Goal: Task Accomplishment & Management: Manage account settings

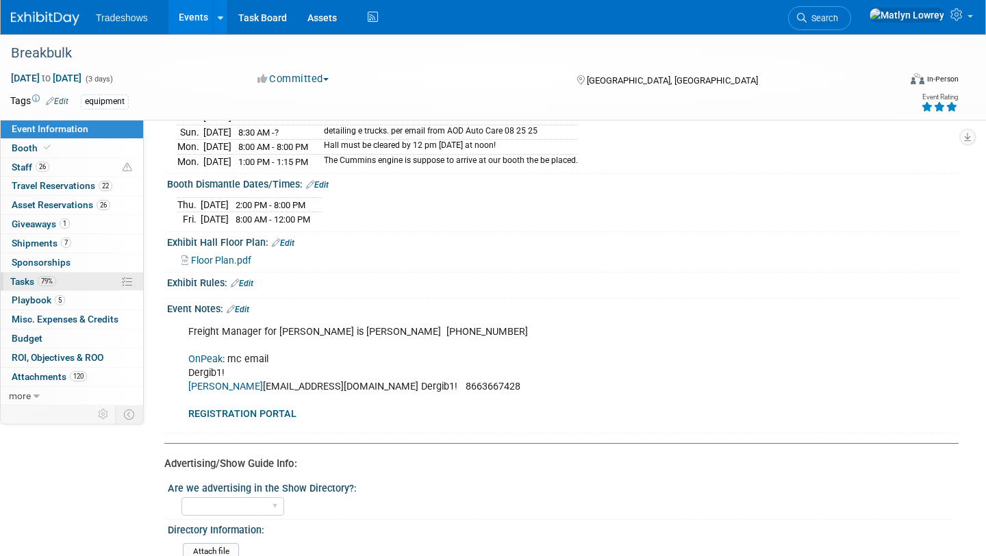
click at [71, 285] on link "79% Tasks 79%" at bounding box center [72, 281] width 142 height 18
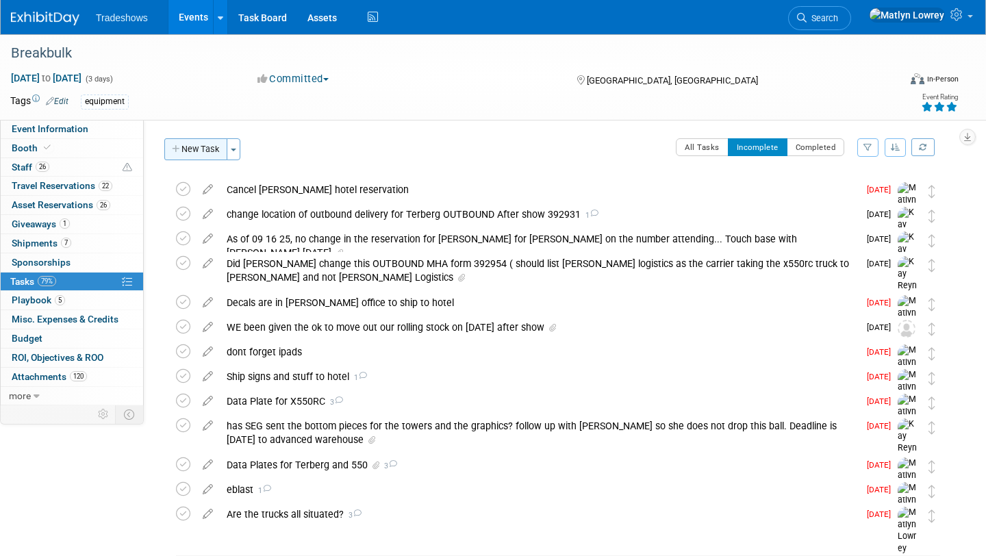
click at [201, 159] on button "New Task" at bounding box center [195, 149] width 63 height 22
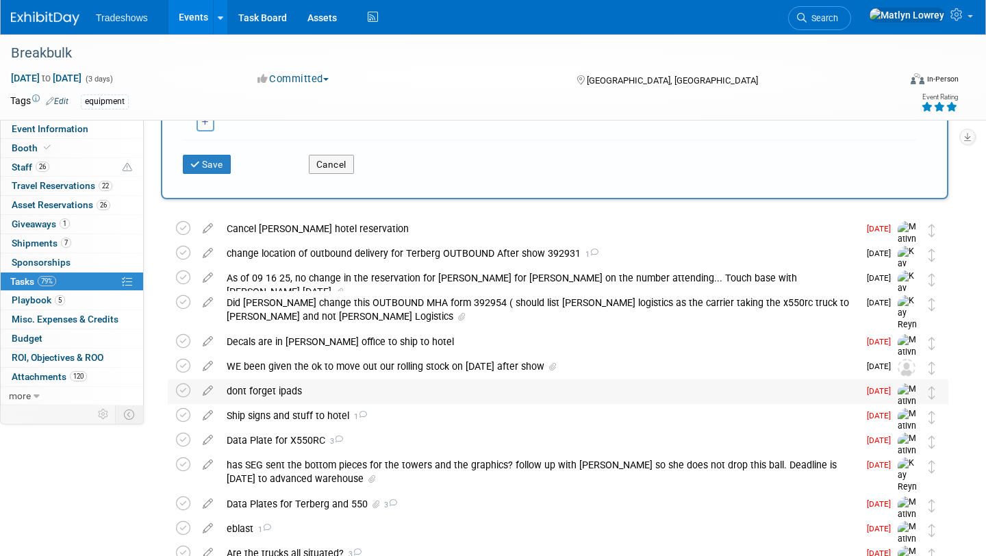
scroll to position [349, 0]
click at [322, 238] on div "Cancel [PERSON_NAME] hotel reservation" at bounding box center [539, 229] width 639 height 23
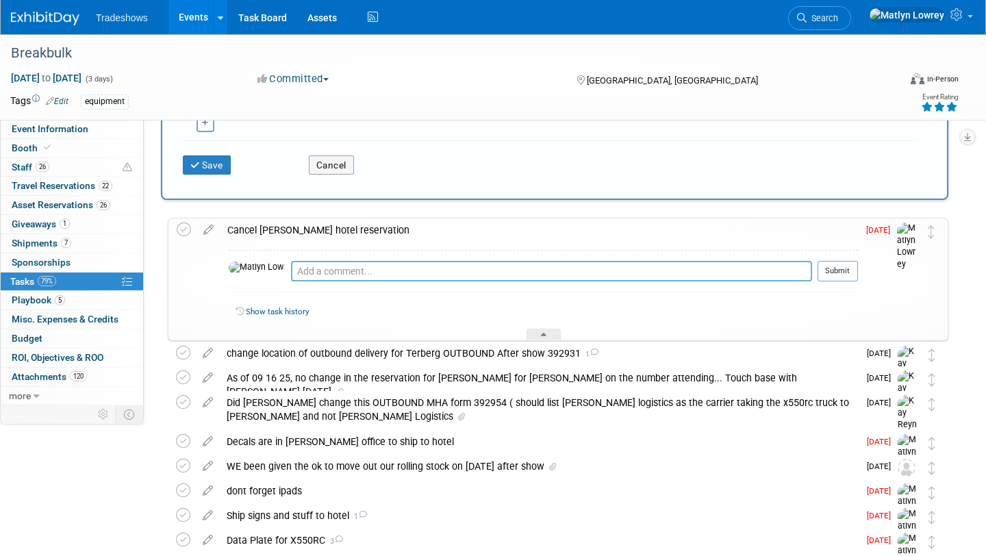
click at [310, 270] on textarea at bounding box center [551, 271] width 521 height 21
type textarea "did this before we left"
click at [181, 233] on icon at bounding box center [184, 229] width 14 height 14
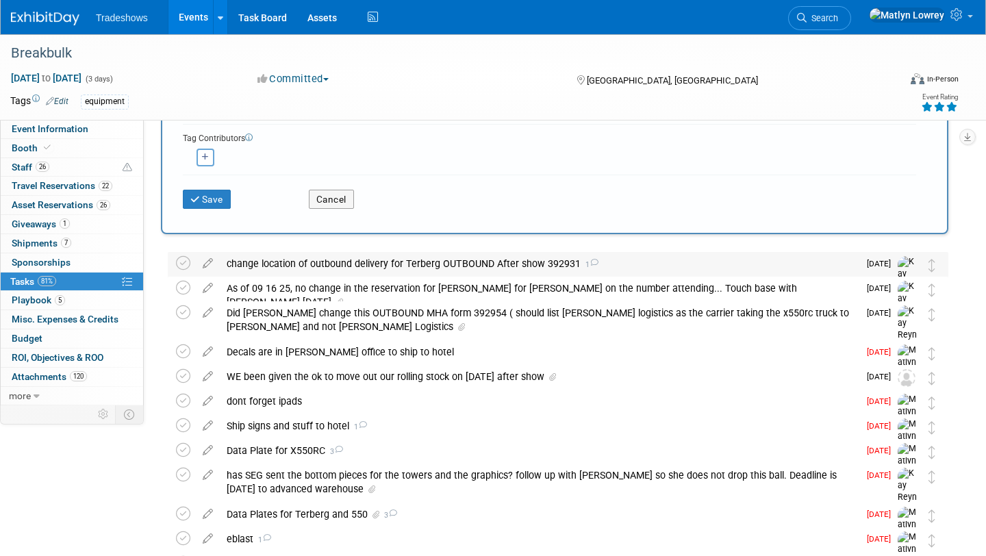
scroll to position [314, 0]
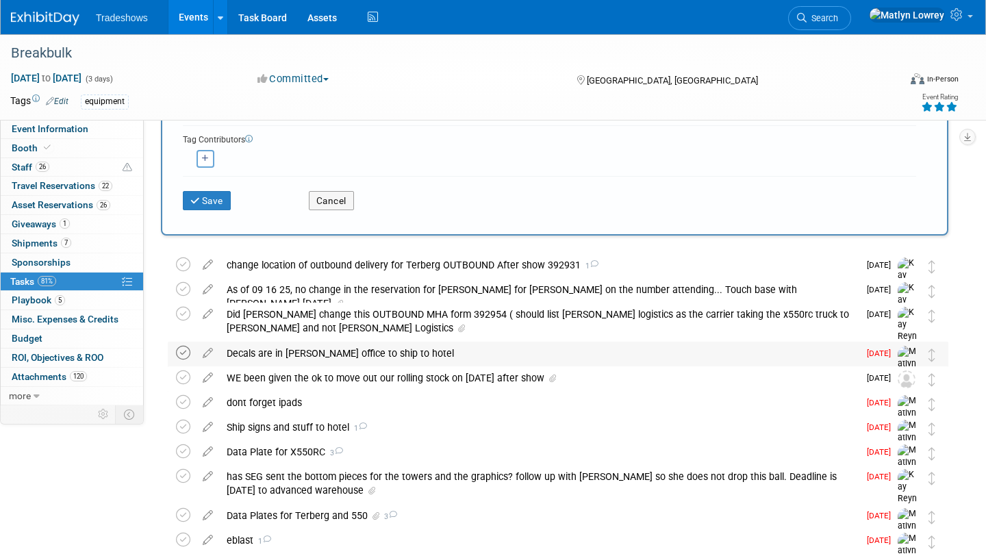
click at [185, 352] on icon at bounding box center [183, 353] width 14 height 14
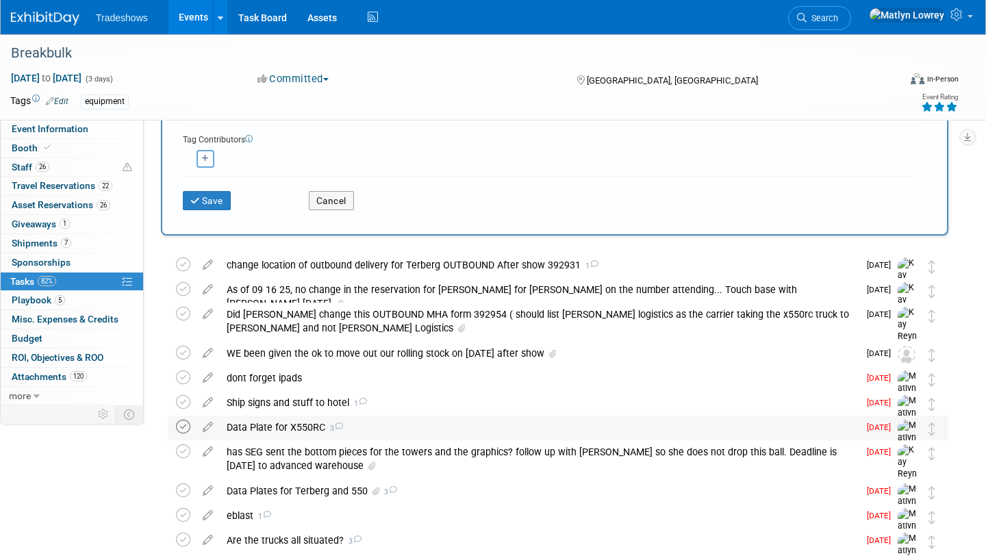
click at [179, 429] on icon at bounding box center [183, 427] width 14 height 14
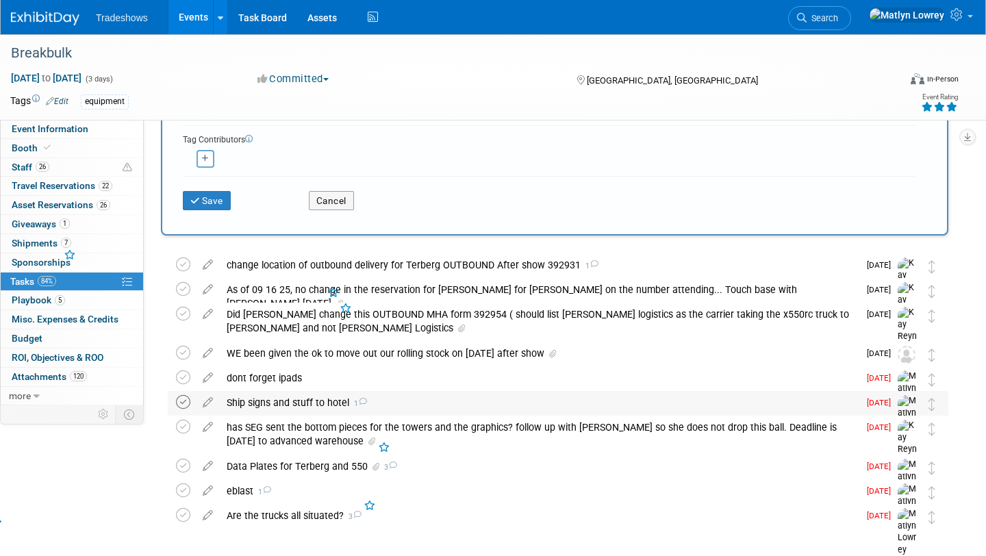
click at [188, 401] on icon at bounding box center [183, 402] width 14 height 14
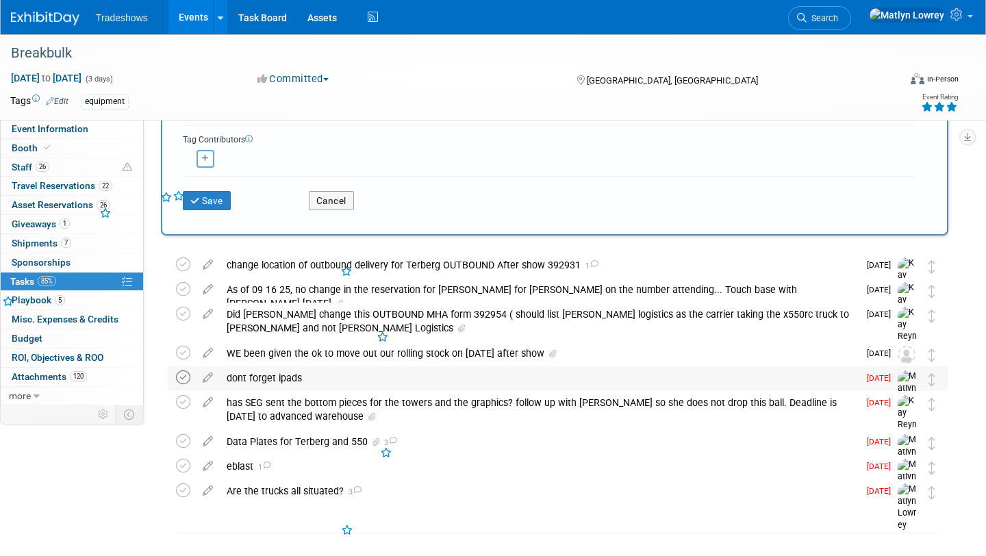
click at [186, 375] on icon at bounding box center [183, 377] width 14 height 14
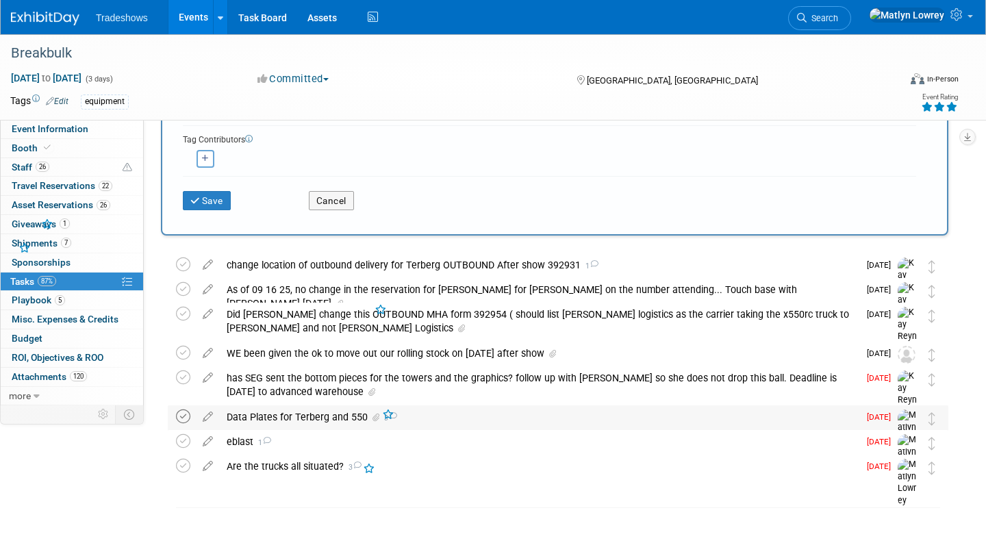
click at [179, 415] on icon at bounding box center [183, 416] width 14 height 14
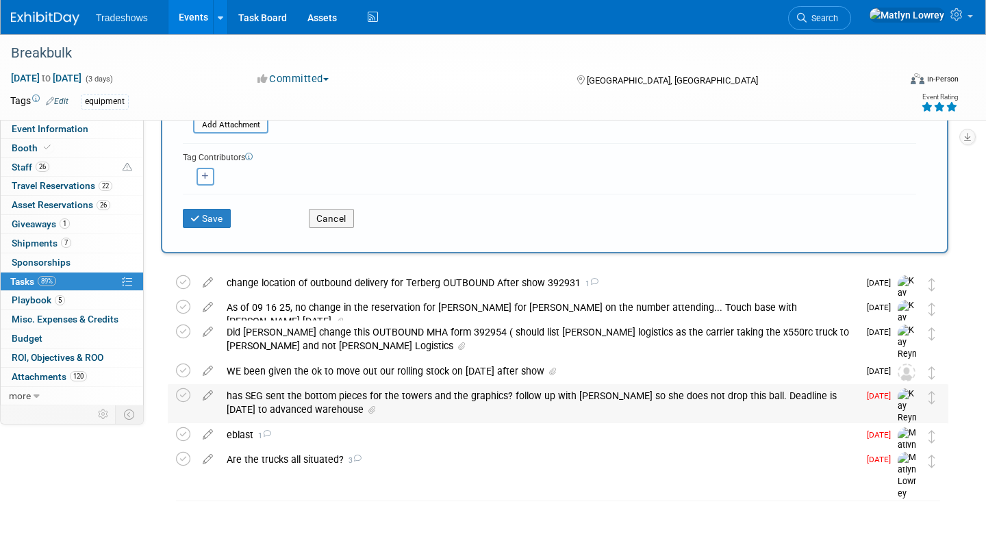
scroll to position [296, 0]
click at [240, 426] on div "eblast 1" at bounding box center [539, 434] width 639 height 23
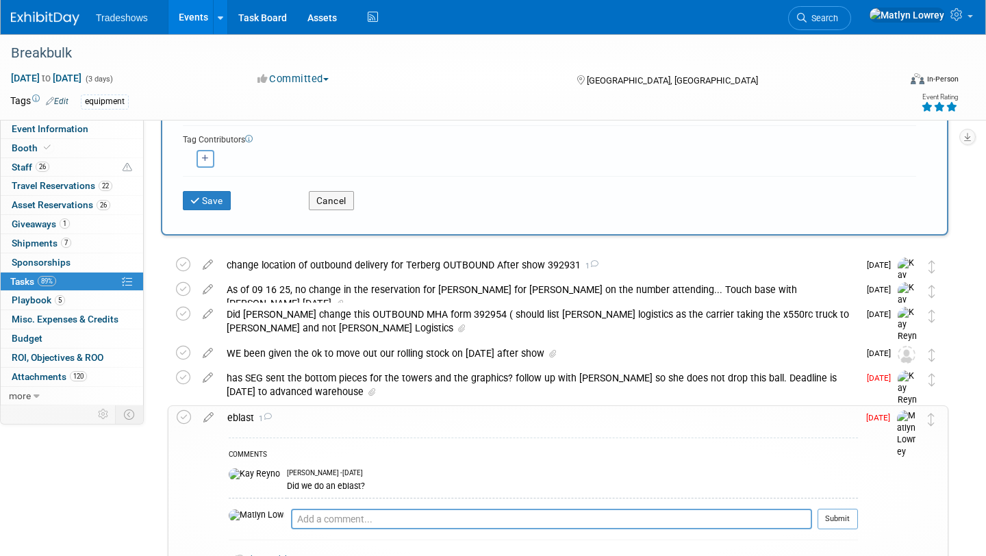
scroll to position [323, 0]
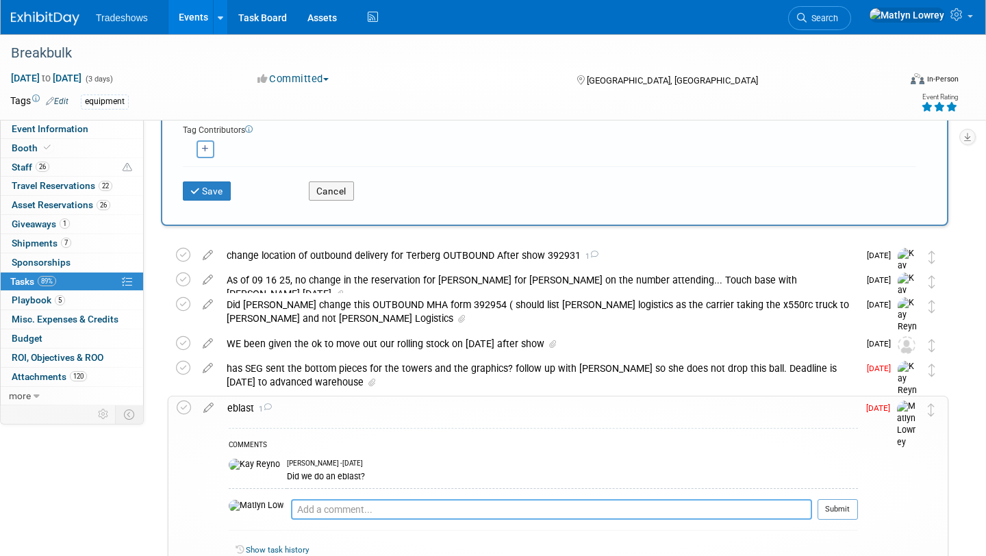
click at [291, 507] on textarea at bounding box center [551, 509] width 521 height 21
type textarea "no eblast"
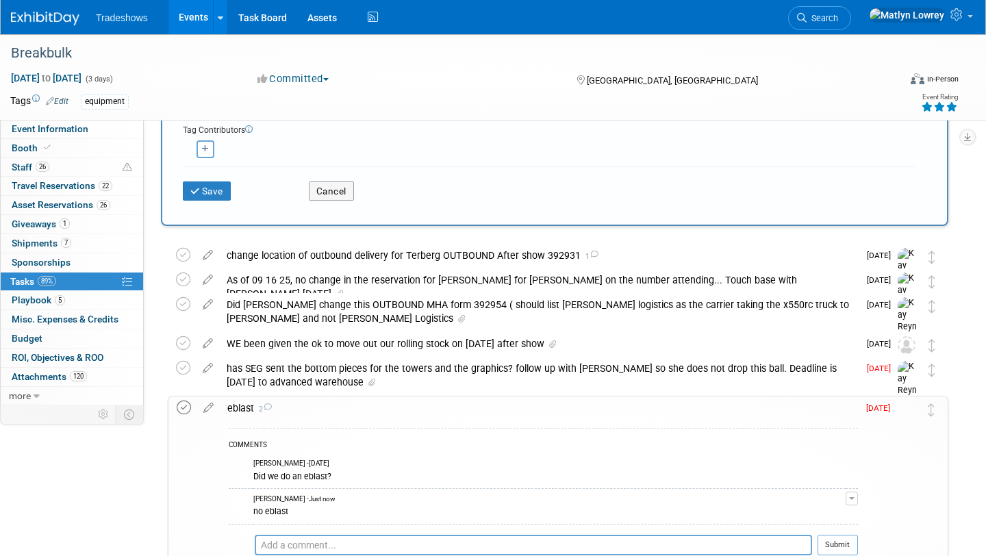
click at [182, 413] on icon at bounding box center [184, 407] width 14 height 14
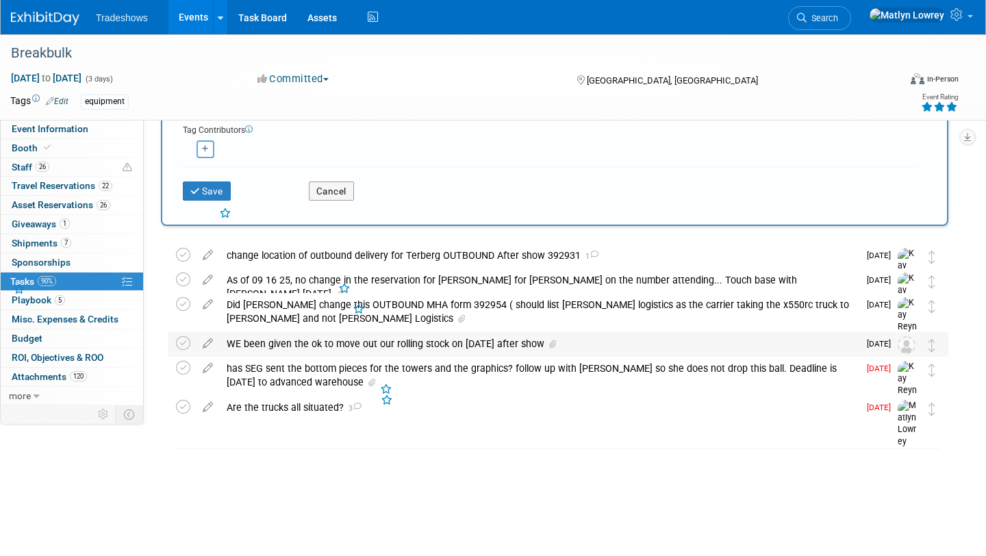
scroll to position [271, 0]
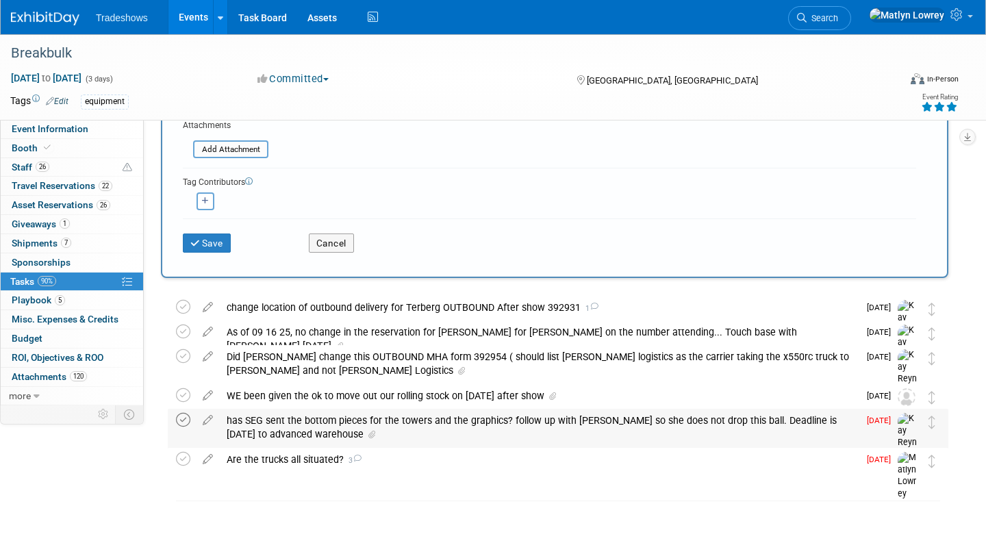
click at [183, 417] on icon at bounding box center [183, 420] width 14 height 14
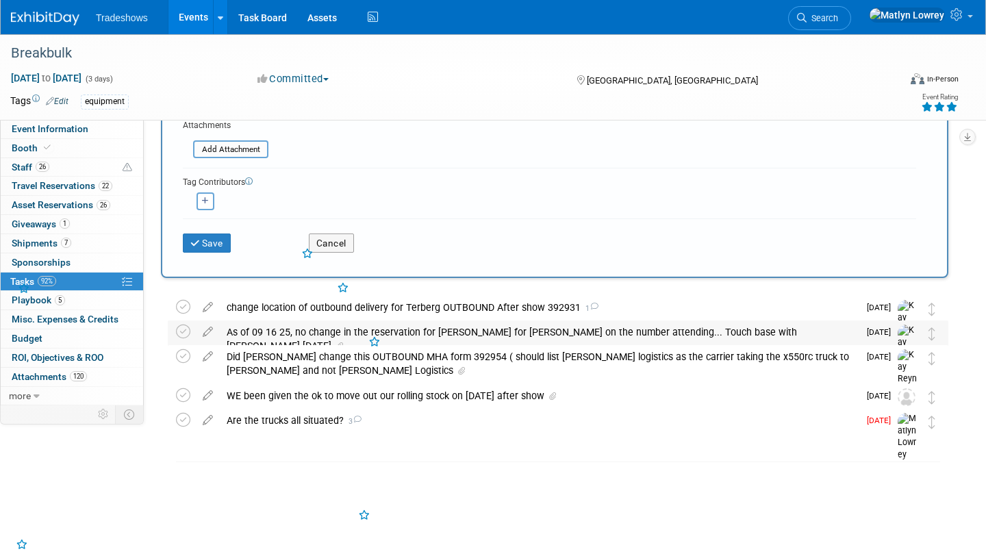
scroll to position [232, 0]
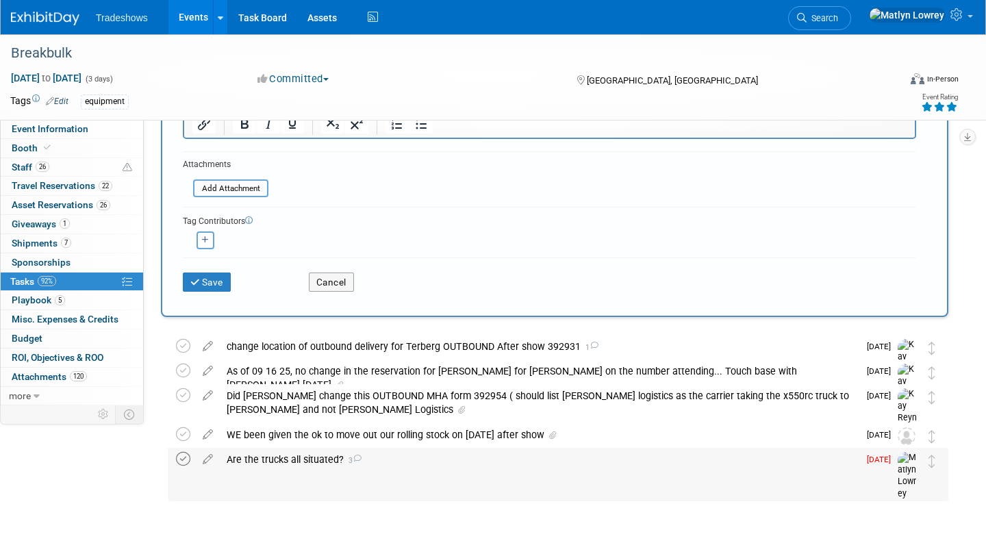
click at [183, 459] on icon at bounding box center [183, 459] width 14 height 14
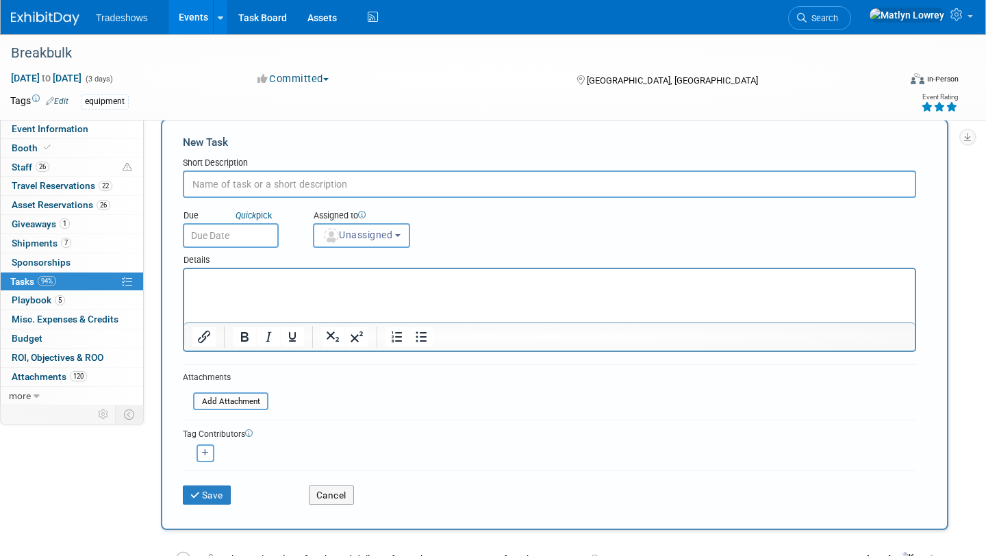
scroll to position [7, 0]
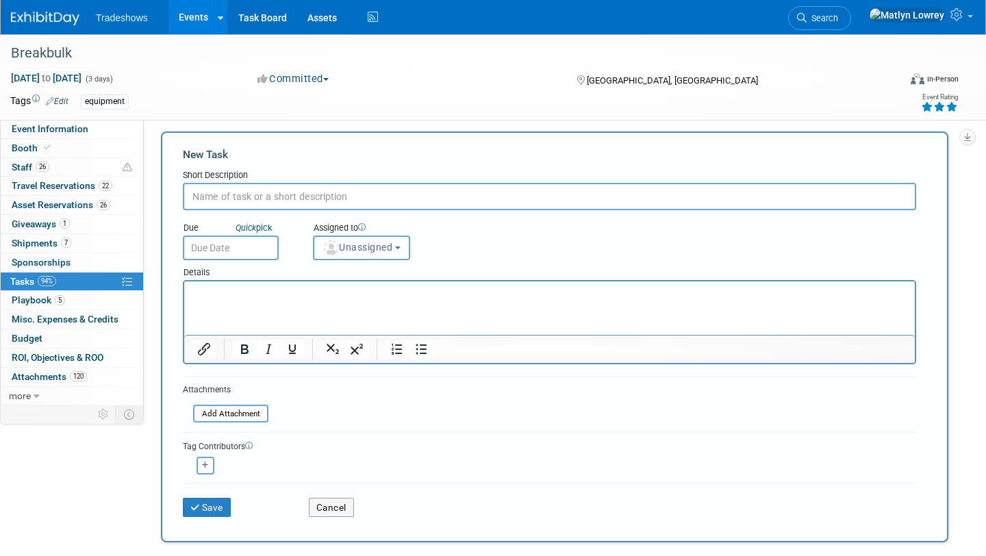
click at [275, 184] on input "text" at bounding box center [549, 196] width 733 height 27
type input "[PERSON_NAME] ordered Shepha"
